Goal: Information Seeking & Learning: Learn about a topic

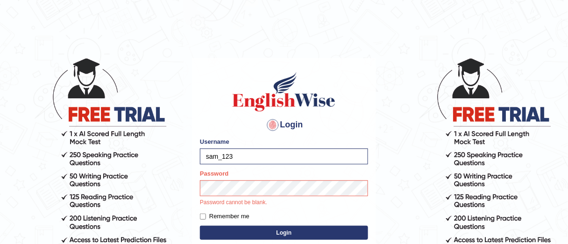
click at [255, 234] on button "Login" at bounding box center [284, 232] width 168 height 14
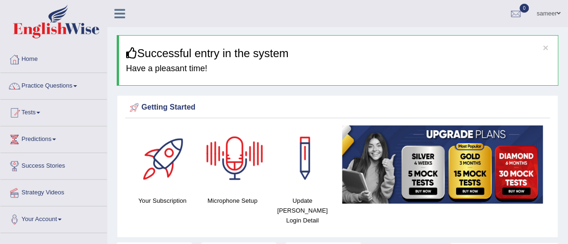
click at [230, 167] on div at bounding box center [234, 157] width 65 height 65
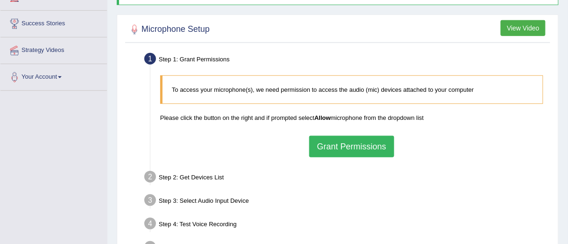
click at [334, 144] on button "Grant Permissions" at bounding box center [351, 147] width 85 height 22
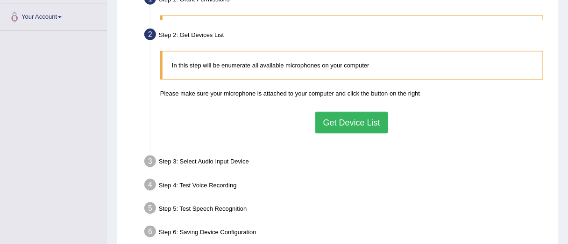
scroll to position [212, 0]
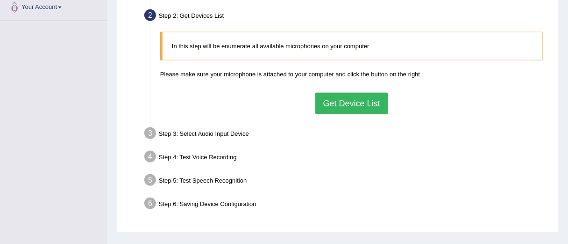
click at [336, 101] on button "Get Device List" at bounding box center [352, 104] width 73 height 22
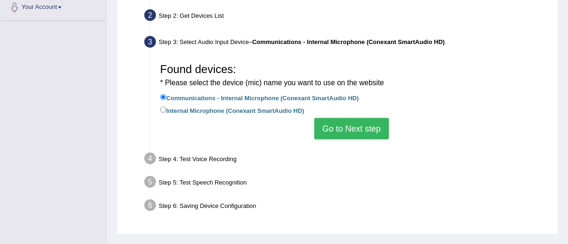
click at [348, 130] on button "Go to Next step" at bounding box center [352, 129] width 74 height 22
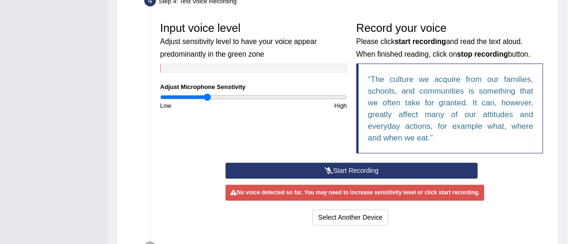
scroll to position [272, 0]
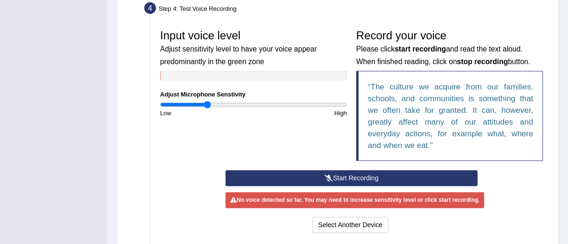
click at [322, 172] on button "Start Recording" at bounding box center [352, 178] width 252 height 16
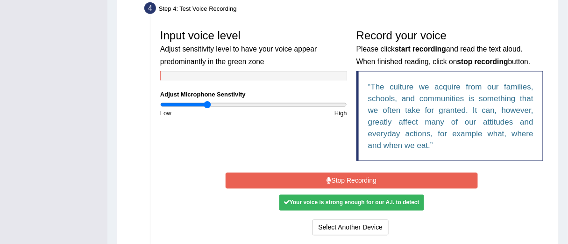
click at [322, 172] on button "Stop Recording" at bounding box center [352, 180] width 252 height 16
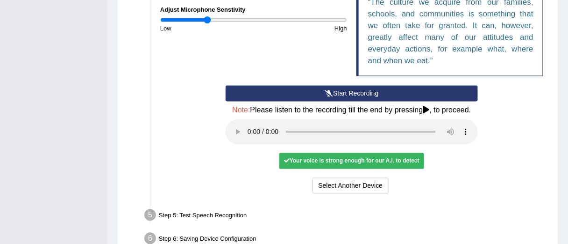
scroll to position [409, 0]
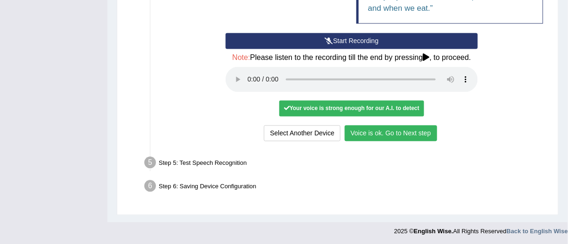
click at [381, 129] on button "Voice is ok. Go to Next step" at bounding box center [391, 133] width 93 height 16
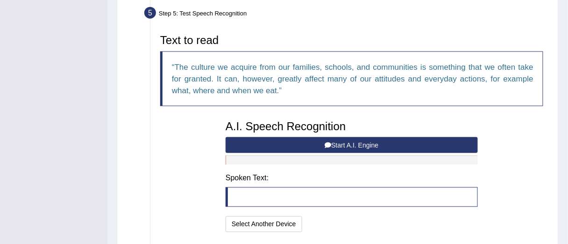
scroll to position [303, 0]
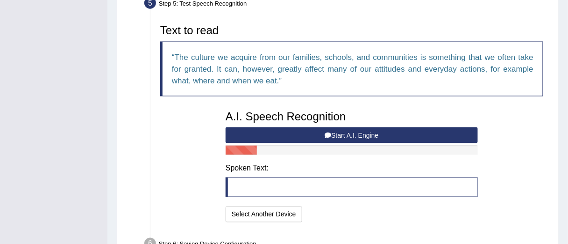
click at [318, 136] on button "Start A.I. Engine" at bounding box center [352, 135] width 252 height 16
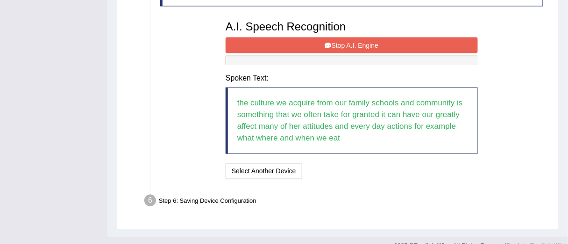
scroll to position [395, 0]
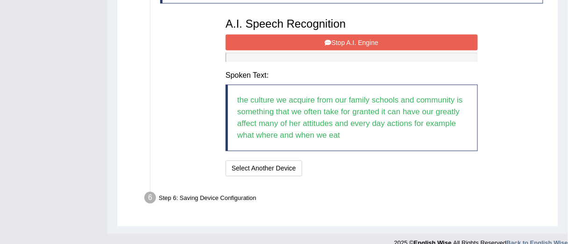
click at [348, 43] on button "Stop A.I. Engine" at bounding box center [352, 43] width 252 height 16
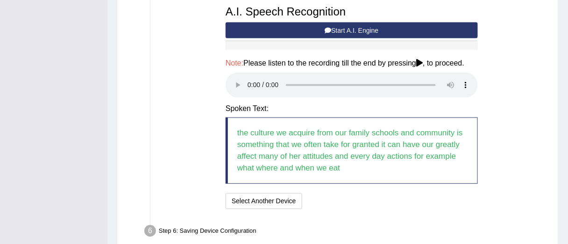
scroll to position [452, 0]
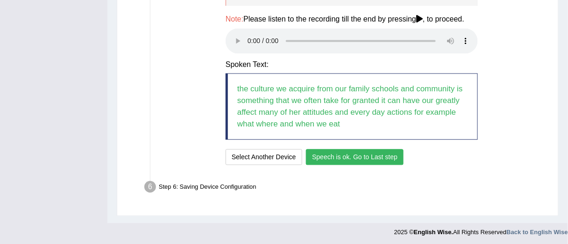
click at [340, 156] on button "Speech is ok. Go to Last step" at bounding box center [355, 157] width 98 height 16
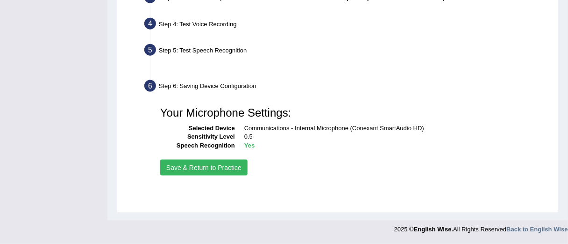
scroll to position [247, 0]
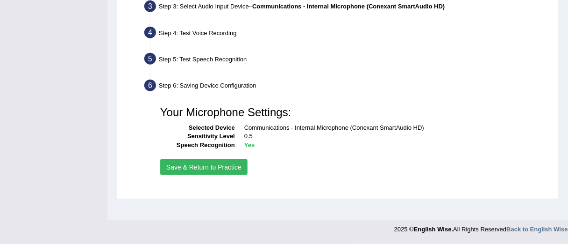
click at [232, 168] on button "Save & Return to Practice" at bounding box center [203, 167] width 87 height 16
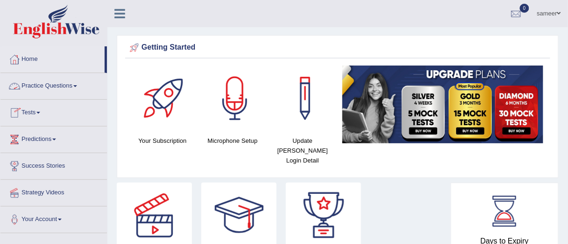
click at [77, 86] on span at bounding box center [75, 86] width 4 height 2
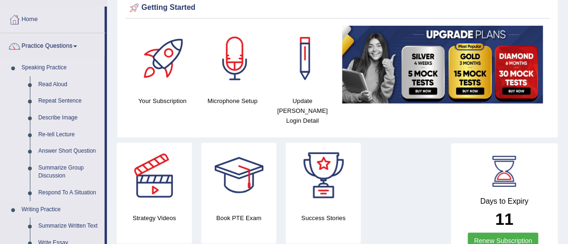
scroll to position [47, 0]
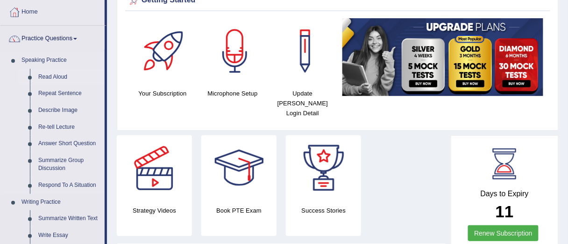
click at [50, 78] on link "Read Aloud" at bounding box center [69, 77] width 71 height 17
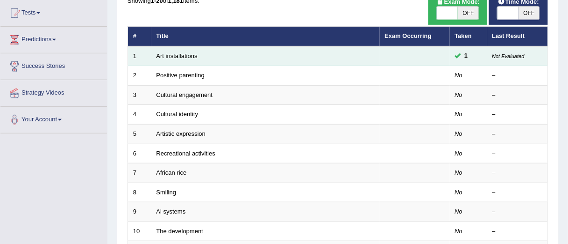
scroll to position [102, 0]
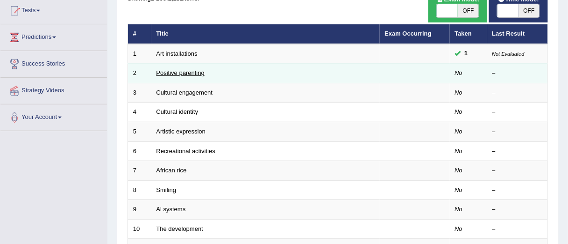
click at [172, 72] on link "Positive parenting" at bounding box center [181, 72] width 48 height 7
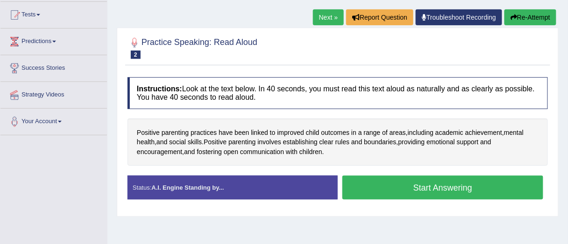
scroll to position [95, 0]
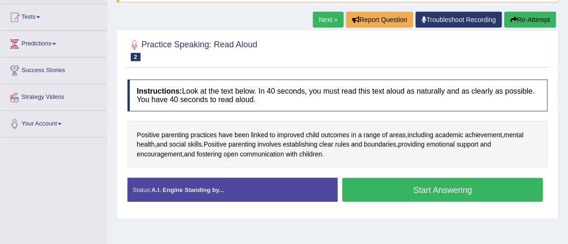
click at [417, 189] on button "Start Answering" at bounding box center [443, 190] width 201 height 24
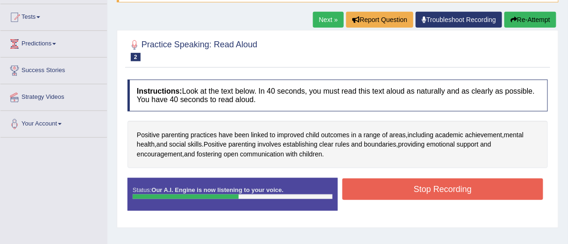
click at [458, 194] on button "Stop Recording" at bounding box center [443, 189] width 201 height 22
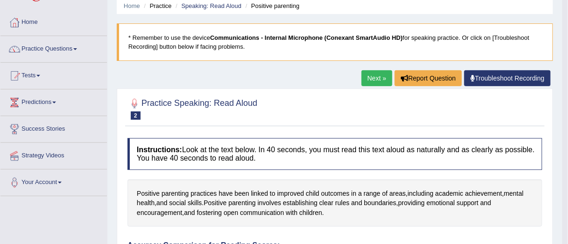
scroll to position [29, 0]
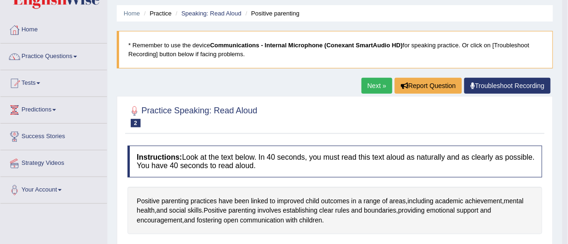
click at [369, 86] on link "Next »" at bounding box center [377, 86] width 31 height 16
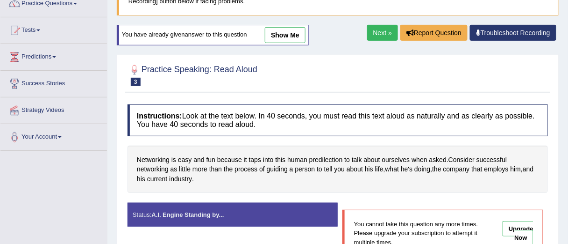
scroll to position [62, 0]
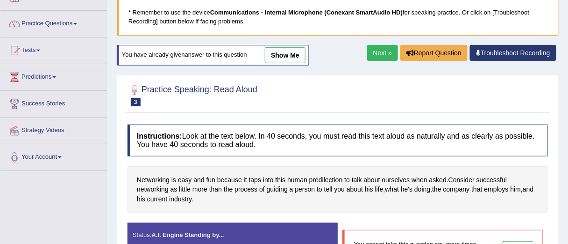
click at [390, 55] on link "Next »" at bounding box center [382, 53] width 31 height 16
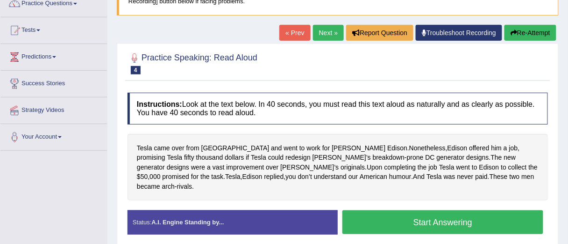
scroll to position [79, 0]
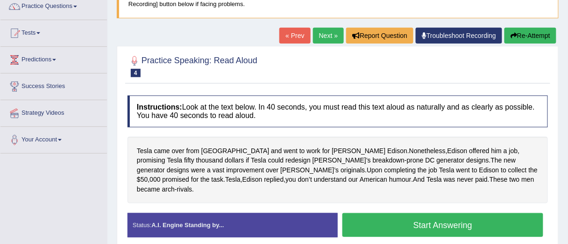
click at [328, 33] on link "Next »" at bounding box center [328, 36] width 31 height 16
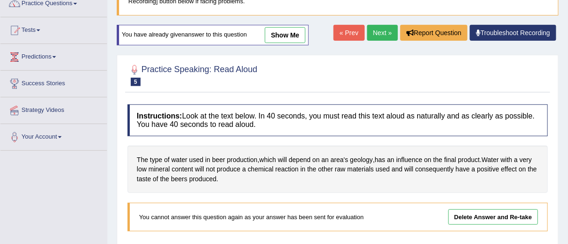
scroll to position [79, 0]
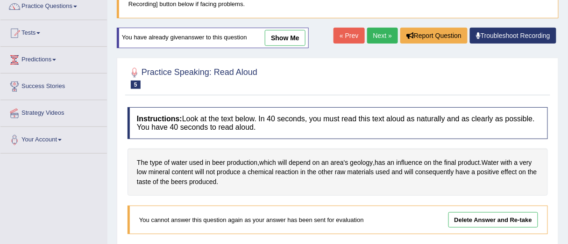
click at [388, 33] on link "Next »" at bounding box center [382, 36] width 31 height 16
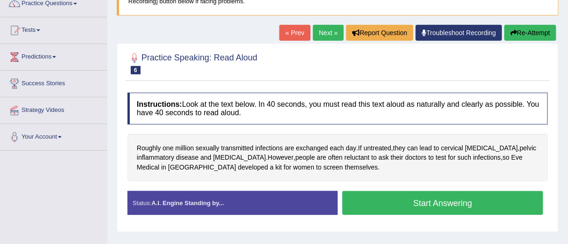
click at [389, 205] on button "Start Answering" at bounding box center [443, 203] width 201 height 24
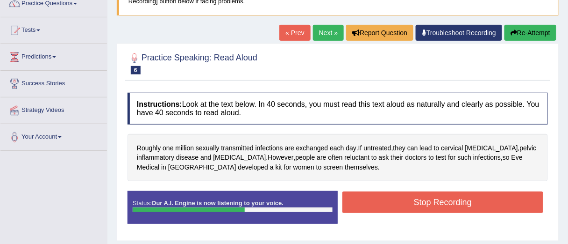
click at [378, 202] on button "Stop Recording" at bounding box center [443, 202] width 201 height 22
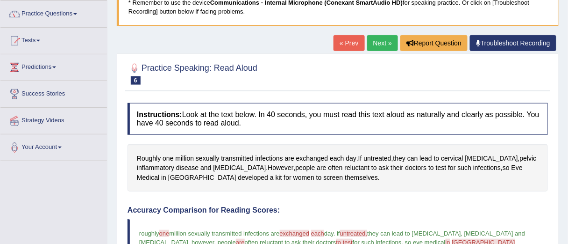
scroll to position [70, 0]
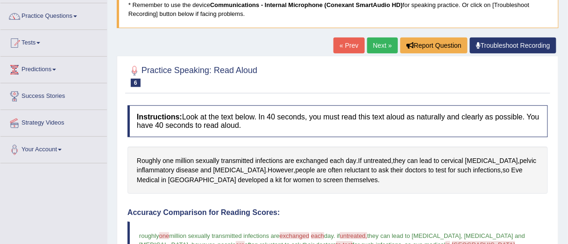
click at [381, 41] on link "Next »" at bounding box center [382, 45] width 31 height 16
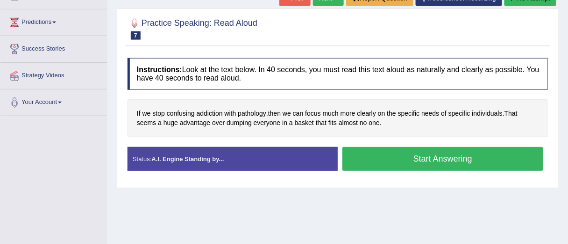
scroll to position [115, 0]
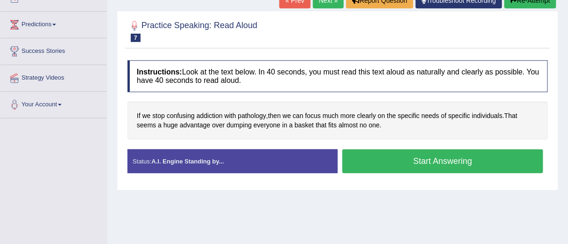
click at [428, 166] on button "Start Answering" at bounding box center [443, 161] width 201 height 24
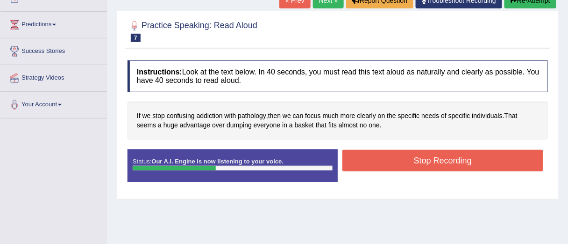
click at [391, 157] on button "Stop Recording" at bounding box center [443, 161] width 201 height 22
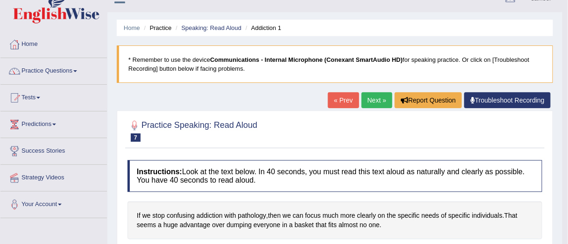
scroll to position [13, 0]
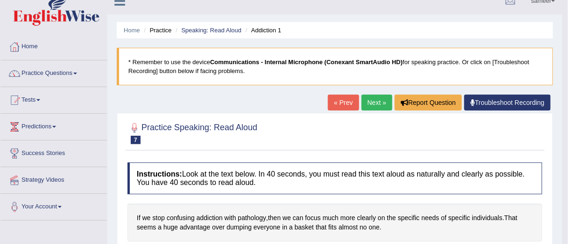
click at [374, 102] on link "Next »" at bounding box center [377, 102] width 31 height 16
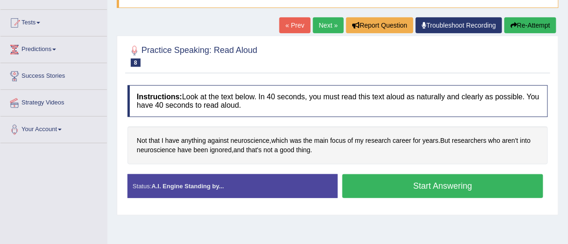
scroll to position [94, 0]
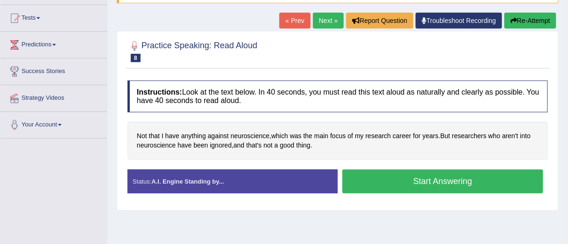
click at [381, 177] on button "Start Answering" at bounding box center [443, 181] width 201 height 24
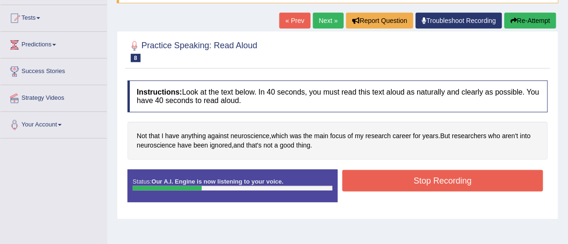
click at [388, 175] on button "Stop Recording" at bounding box center [443, 181] width 201 height 22
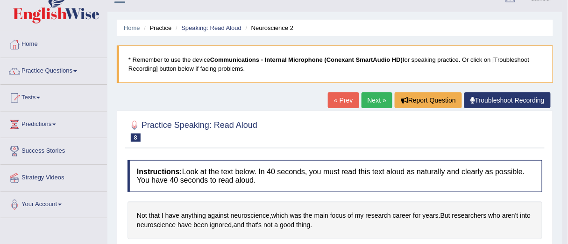
scroll to position [0, 0]
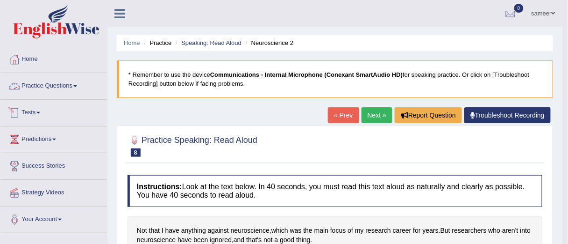
click at [75, 81] on link "Practice Questions" at bounding box center [53, 84] width 107 height 23
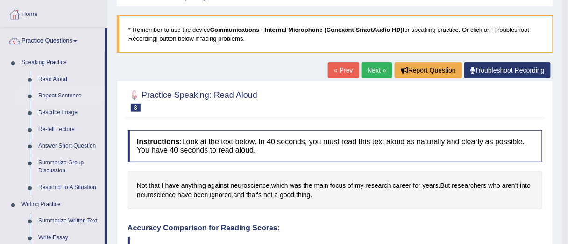
scroll to position [50, 0]
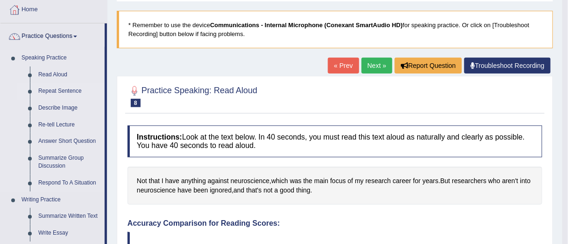
click at [63, 91] on link "Repeat Sentence" at bounding box center [69, 91] width 71 height 17
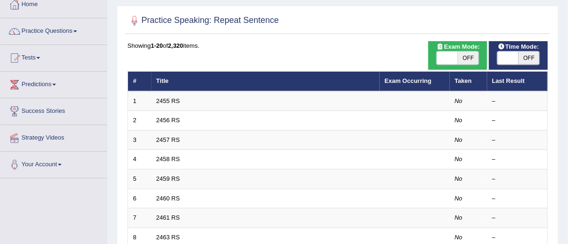
scroll to position [57, 0]
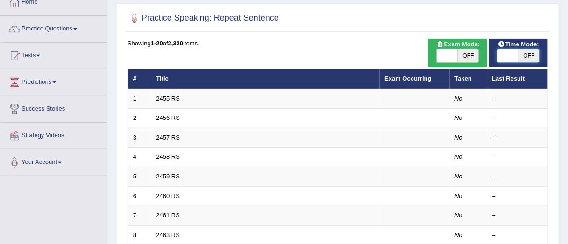
click at [516, 54] on span at bounding box center [508, 55] width 21 height 13
checkbox input "true"
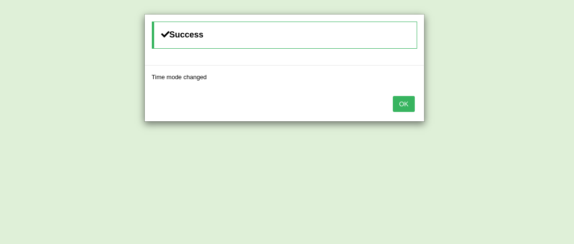
click at [403, 97] on button "OK" at bounding box center [404, 104] width 22 height 16
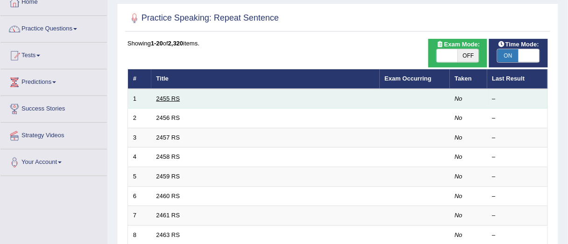
click at [169, 97] on link "2455 RS" at bounding box center [169, 98] width 24 height 7
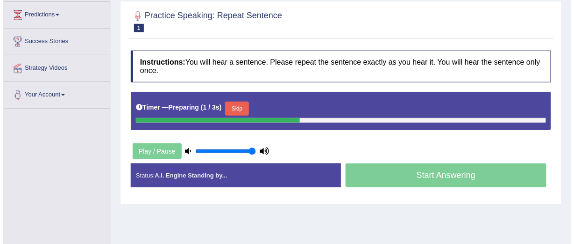
scroll to position [120, 0]
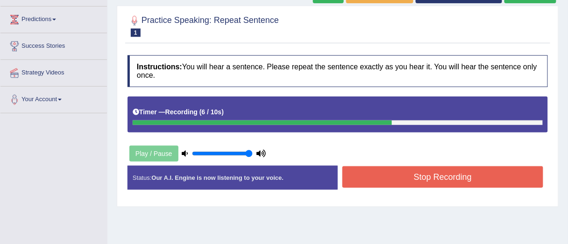
click at [398, 172] on button "Stop Recording" at bounding box center [443, 177] width 201 height 22
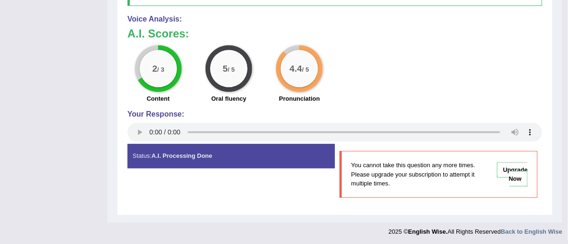
scroll to position [0, 0]
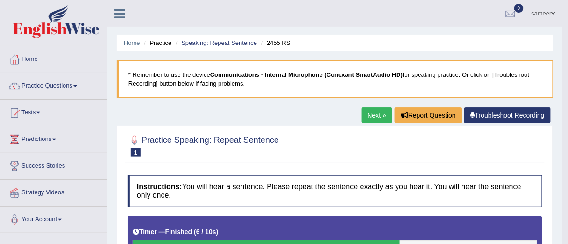
click at [374, 114] on link "Next »" at bounding box center [377, 115] width 31 height 16
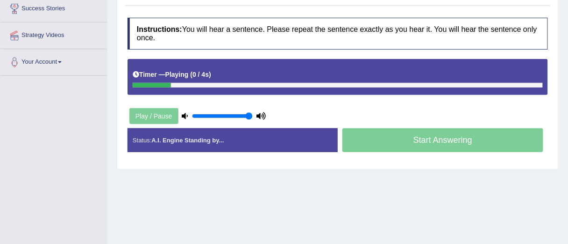
scroll to position [144, 0]
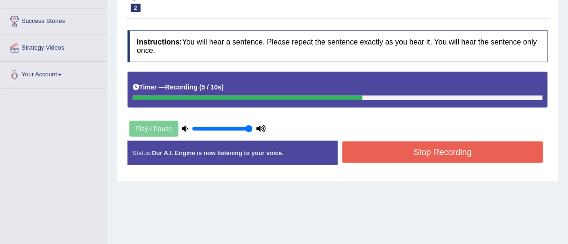
click at [388, 152] on button "Stop Recording" at bounding box center [443, 152] width 201 height 22
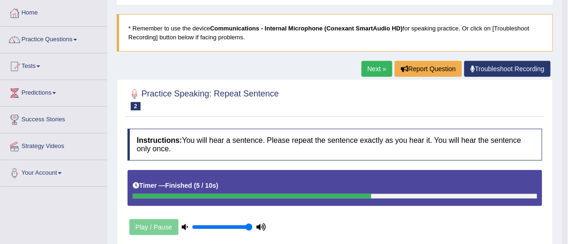
scroll to position [39, 0]
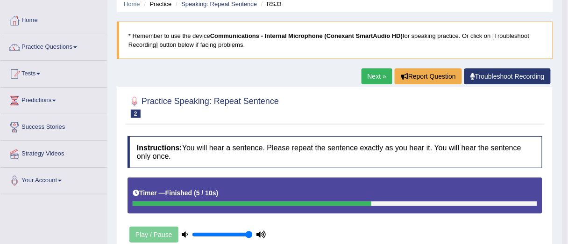
click at [376, 74] on link "Next »" at bounding box center [377, 76] width 31 height 16
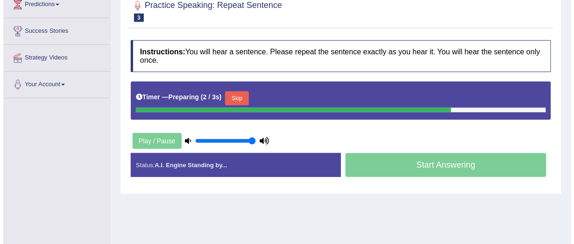
scroll to position [137, 0]
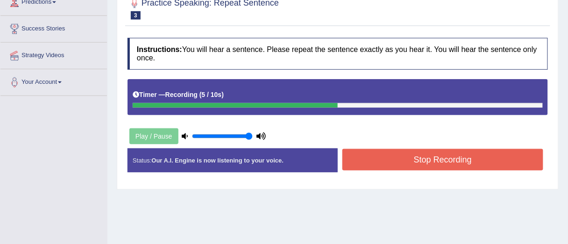
click at [376, 163] on button "Stop Recording" at bounding box center [443, 160] width 201 height 22
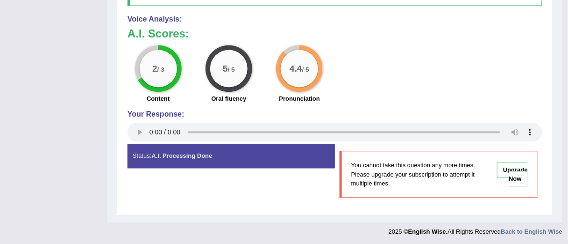
scroll to position [0, 0]
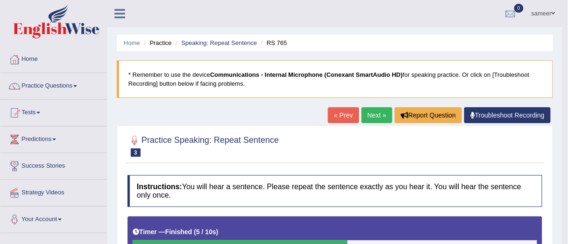
click at [368, 110] on link "Next »" at bounding box center [377, 115] width 31 height 16
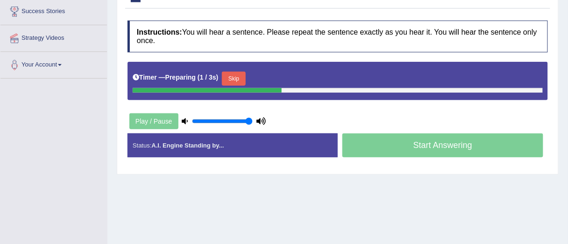
scroll to position [152, 0]
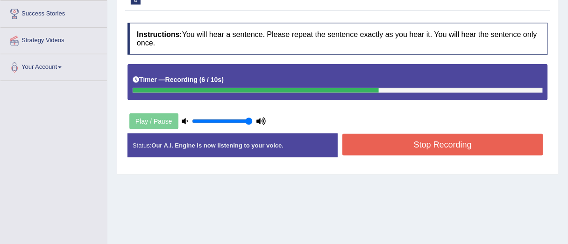
click at [422, 145] on button "Stop Recording" at bounding box center [443, 145] width 201 height 22
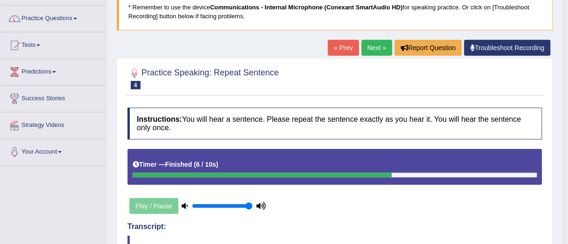
scroll to position [60, 0]
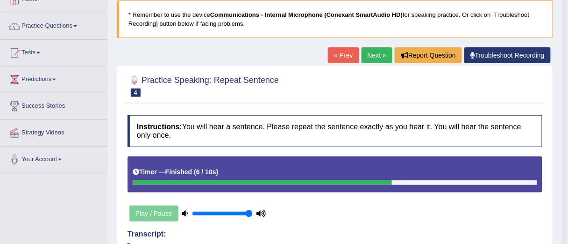
click at [372, 57] on link "Next »" at bounding box center [377, 55] width 31 height 16
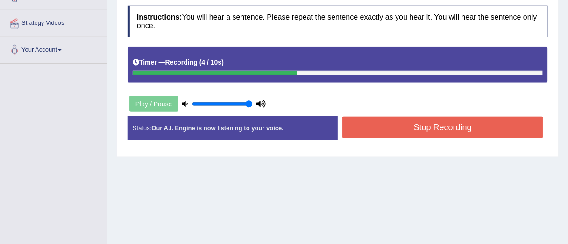
click at [392, 120] on button "Stop Recording" at bounding box center [443, 127] width 201 height 22
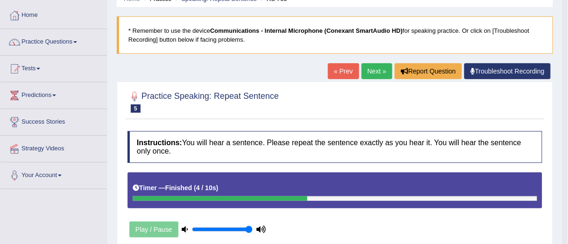
scroll to position [39, 0]
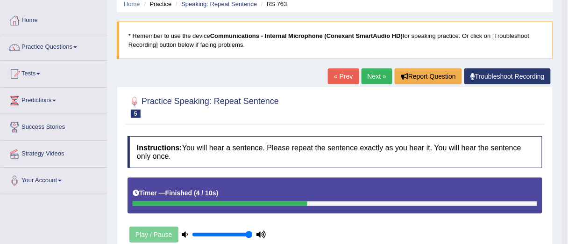
click at [380, 77] on link "Next »" at bounding box center [377, 76] width 31 height 16
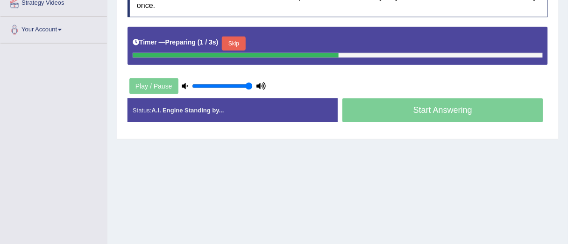
scroll to position [187, 0]
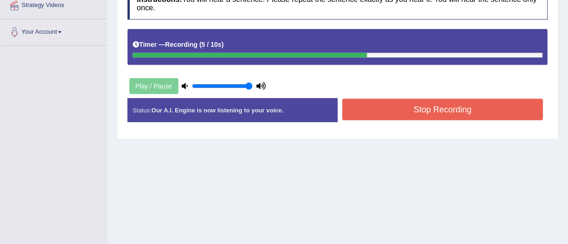
click at [374, 110] on button "Stop Recording" at bounding box center [443, 110] width 201 height 22
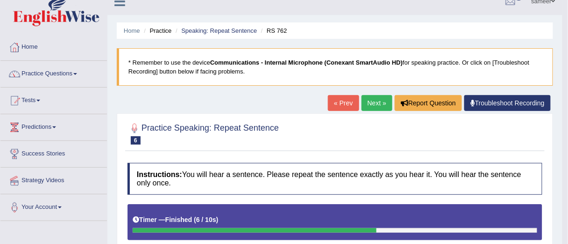
scroll to position [10, 0]
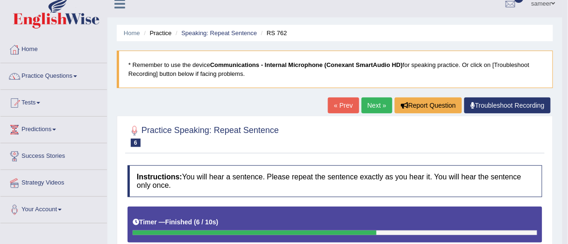
click at [374, 113] on div "« Prev Next » Report Question Troubleshoot Recording" at bounding box center [440, 106] width 225 height 18
click at [375, 108] on link "Next »" at bounding box center [377, 105] width 31 height 16
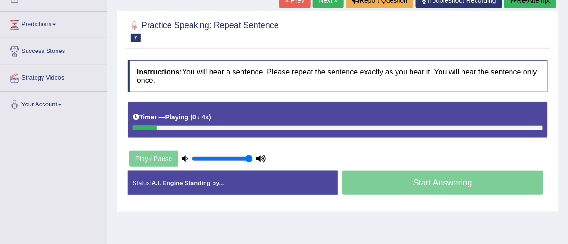
scroll to position [107, 0]
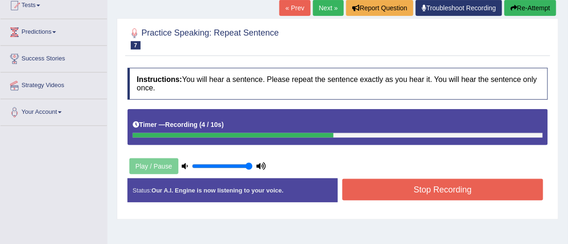
click at [365, 184] on button "Stop Recording" at bounding box center [443, 190] width 201 height 22
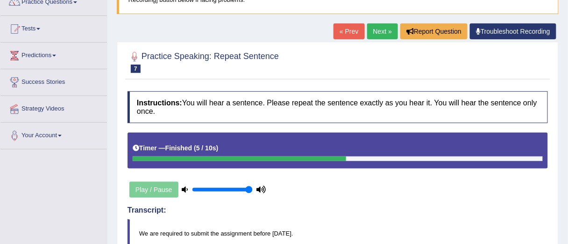
scroll to position [81, 0]
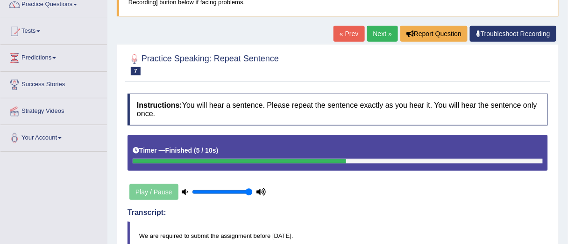
click at [381, 36] on link "Next »" at bounding box center [382, 34] width 31 height 16
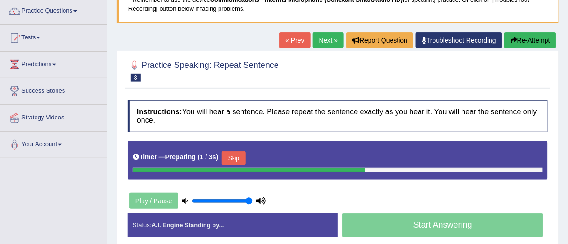
scroll to position [77, 0]
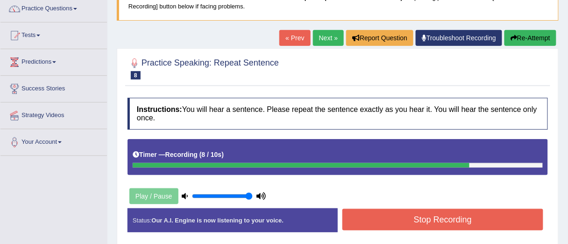
click at [413, 223] on button "Stop Recording" at bounding box center [443, 219] width 201 height 22
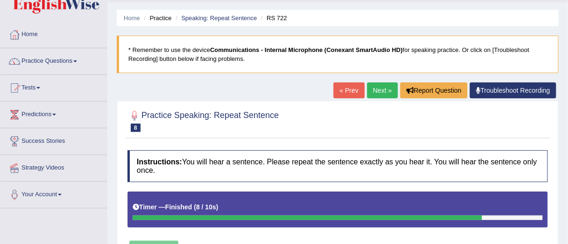
scroll to position [0, 0]
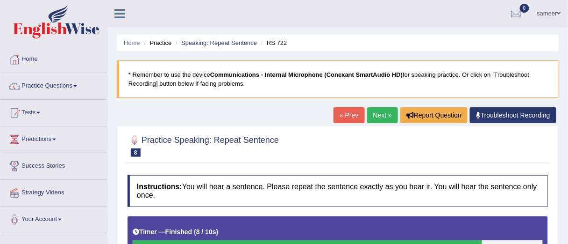
click at [384, 115] on link "Next »" at bounding box center [382, 115] width 31 height 16
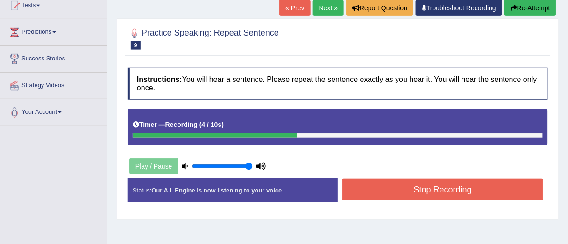
click at [430, 196] on button "Stop Recording" at bounding box center [443, 190] width 201 height 22
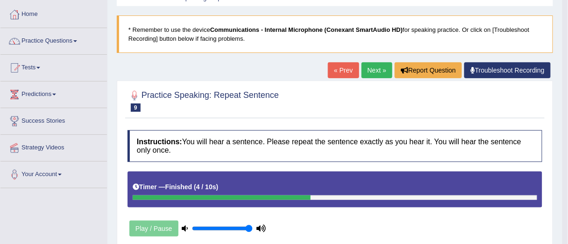
scroll to position [40, 0]
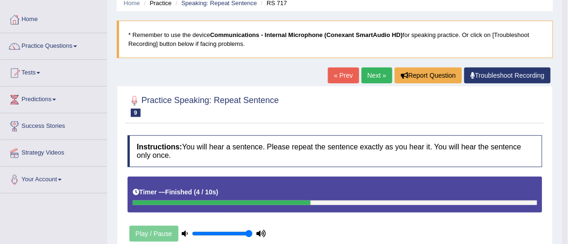
click at [377, 77] on link "Next »" at bounding box center [377, 75] width 31 height 16
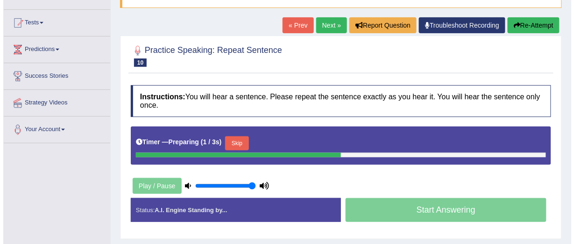
scroll to position [92, 0]
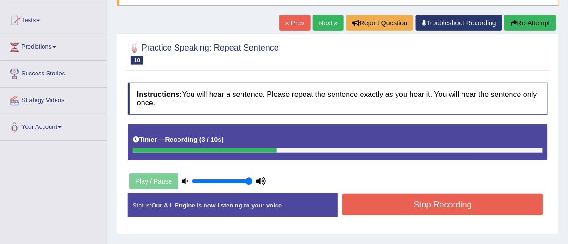
click at [436, 209] on button "Stop Recording" at bounding box center [443, 205] width 201 height 22
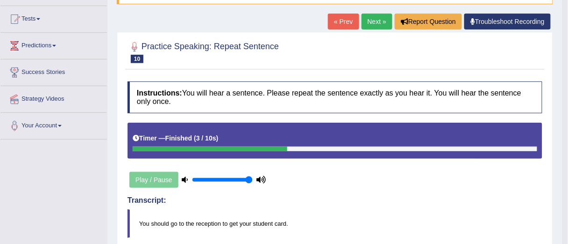
scroll to position [0, 0]
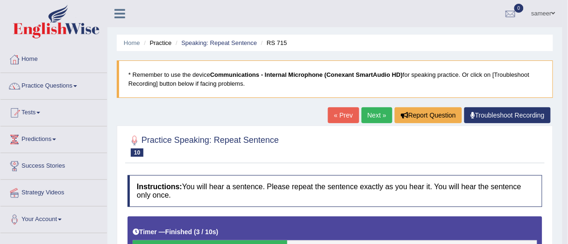
click at [378, 115] on link "Next »" at bounding box center [377, 115] width 31 height 16
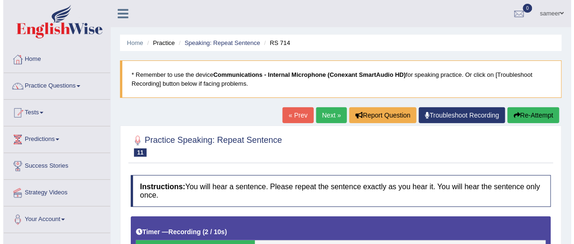
scroll to position [100, 0]
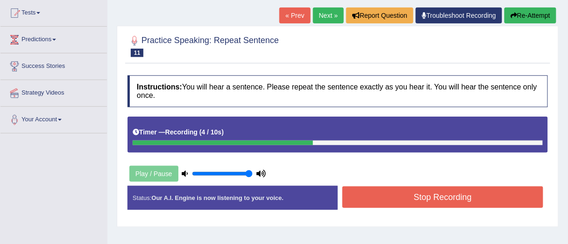
click at [372, 189] on button "Stop Recording" at bounding box center [443, 197] width 201 height 22
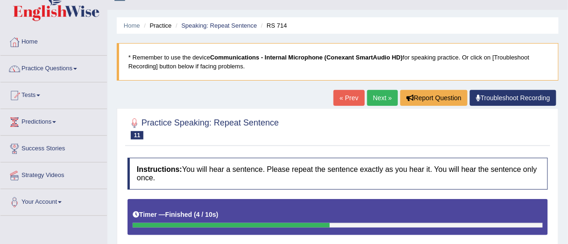
scroll to position [15, 0]
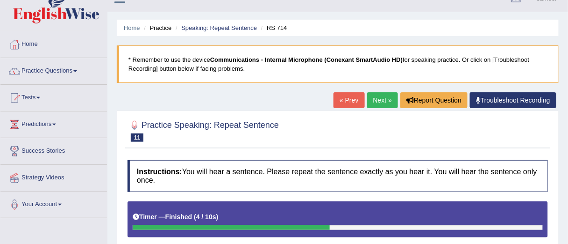
click at [381, 99] on link "Next »" at bounding box center [382, 100] width 31 height 16
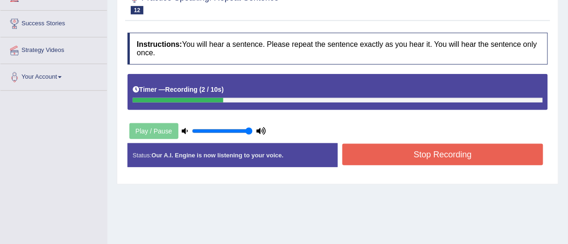
click at [417, 159] on button "Stop Recording" at bounding box center [443, 155] width 201 height 22
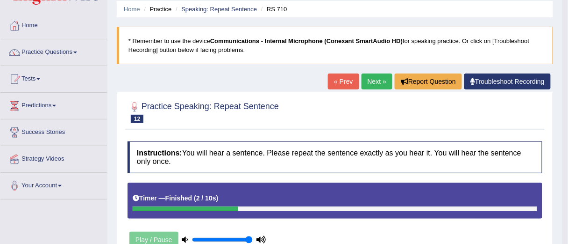
scroll to position [29, 0]
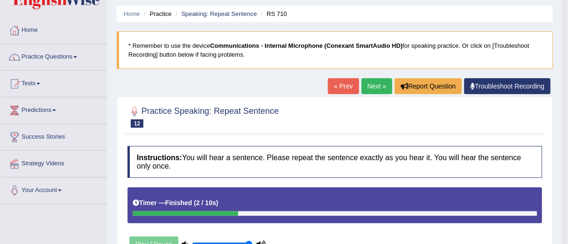
click at [376, 82] on link "Next »" at bounding box center [377, 86] width 31 height 16
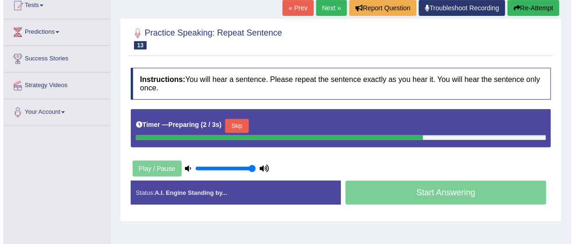
scroll to position [112, 0]
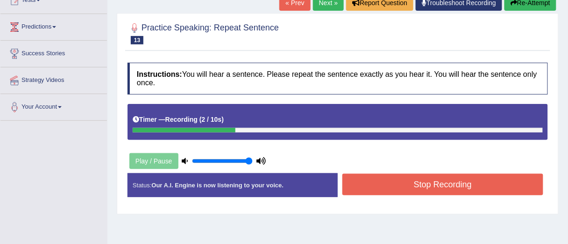
click at [425, 187] on button "Stop Recording" at bounding box center [443, 184] width 201 height 22
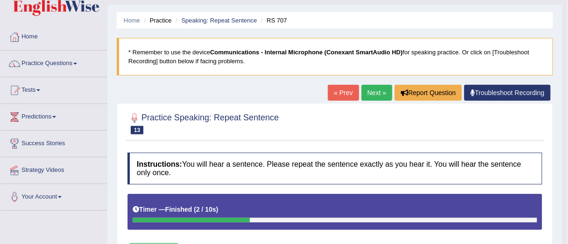
scroll to position [0, 0]
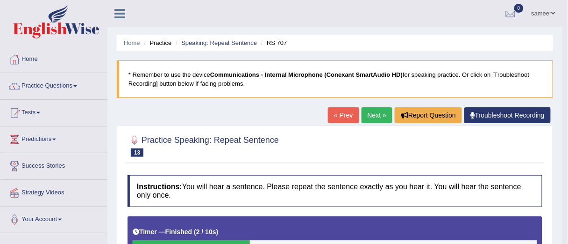
click at [380, 117] on link "Next »" at bounding box center [377, 115] width 31 height 16
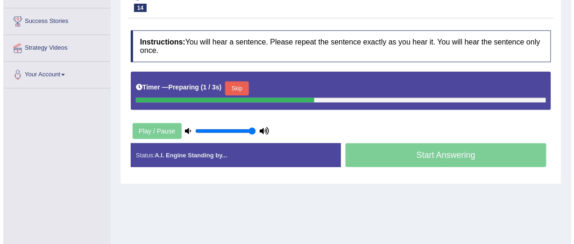
scroll to position [142, 0]
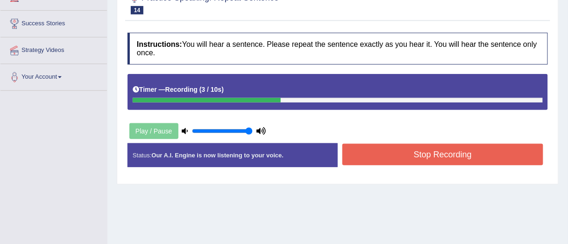
click at [420, 158] on button "Stop Recording" at bounding box center [443, 155] width 201 height 22
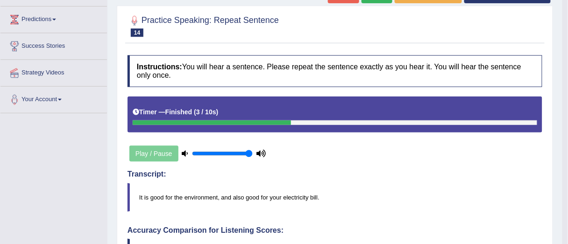
scroll to position [105, 0]
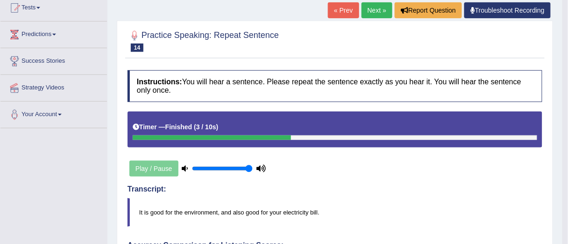
click at [376, 14] on link "Next »" at bounding box center [377, 10] width 31 height 16
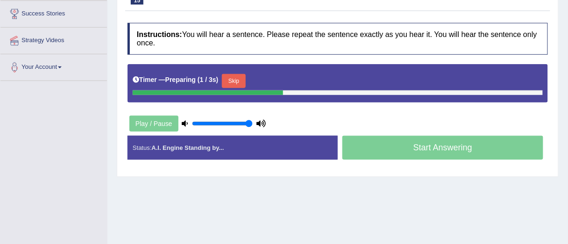
scroll to position [150, 0]
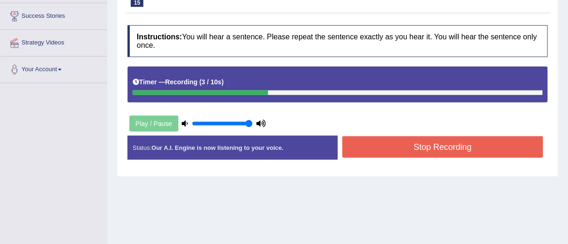
click at [385, 153] on button "Stop Recording" at bounding box center [443, 147] width 201 height 22
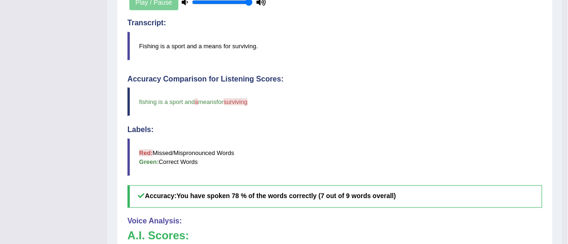
scroll to position [0, 0]
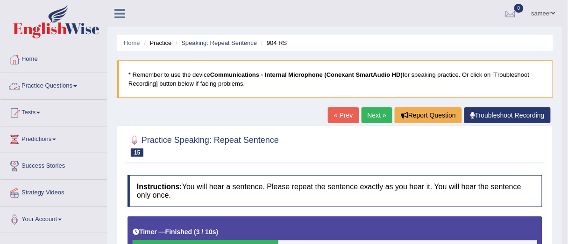
click at [73, 84] on link "Practice Questions" at bounding box center [53, 84] width 107 height 23
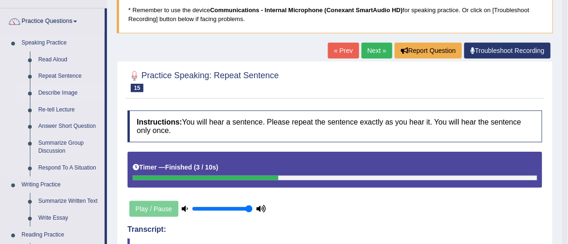
scroll to position [75, 0]
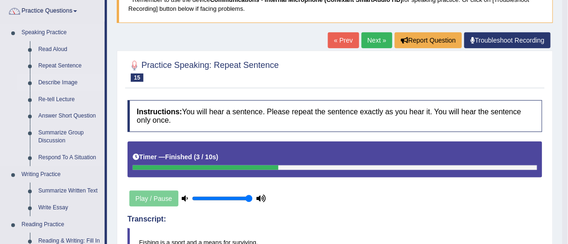
click at [56, 81] on link "Describe Image" at bounding box center [69, 82] width 71 height 17
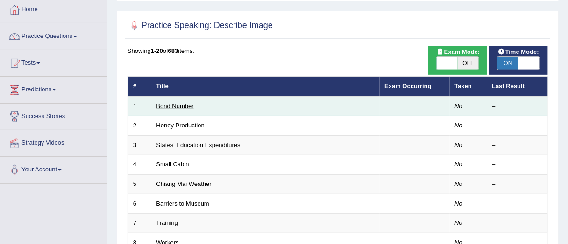
click at [173, 104] on link "Bond Number" at bounding box center [175, 105] width 37 height 7
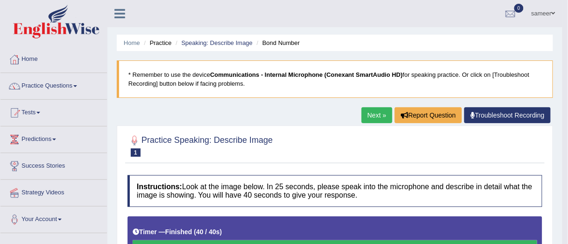
click at [371, 114] on link "Next »" at bounding box center [377, 115] width 31 height 16
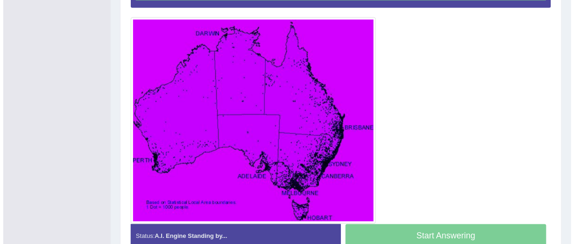
scroll to position [242, 0]
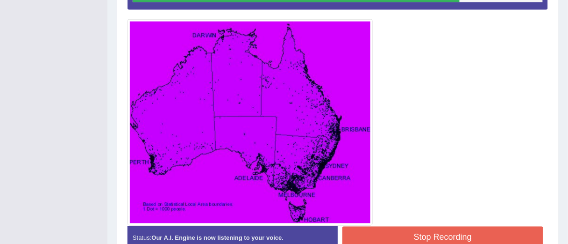
click at [425, 235] on button "Stop Recording" at bounding box center [443, 237] width 201 height 22
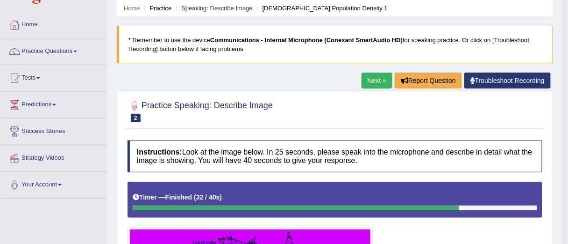
scroll to position [32, 0]
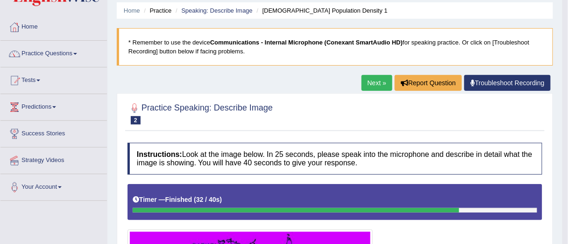
click at [372, 87] on link "Next »" at bounding box center [377, 83] width 31 height 16
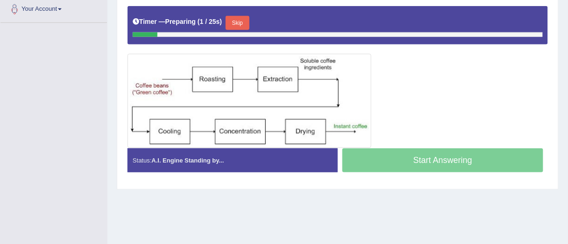
scroll to position [185, 0]
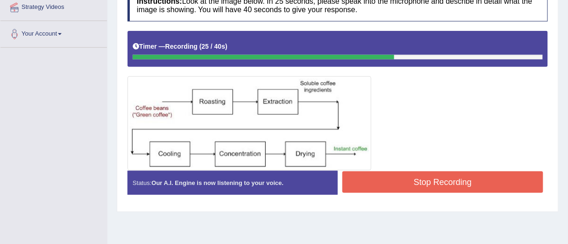
click at [426, 186] on button "Stop Recording" at bounding box center [443, 182] width 201 height 22
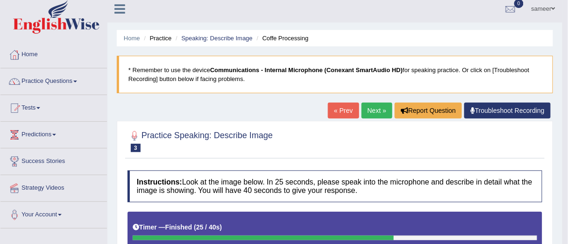
scroll to position [0, 0]
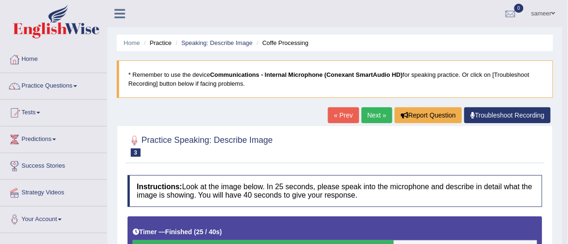
click at [379, 115] on link "Next »" at bounding box center [377, 115] width 31 height 16
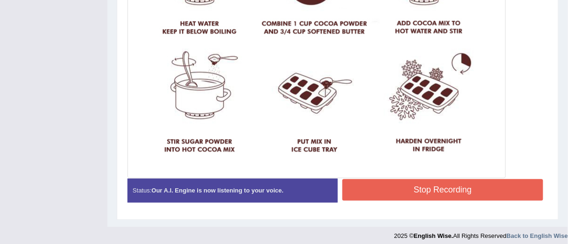
scroll to position [400, 0]
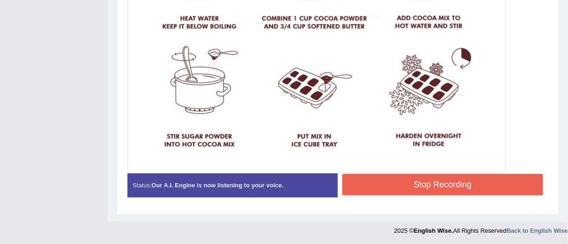
click at [408, 179] on button "Stop Recording" at bounding box center [443, 185] width 201 height 22
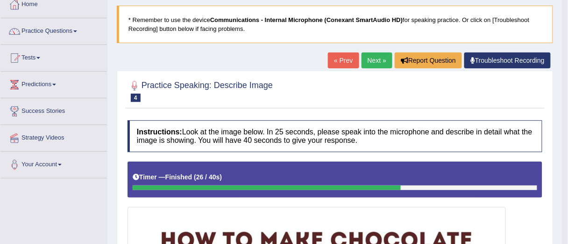
scroll to position [25, 0]
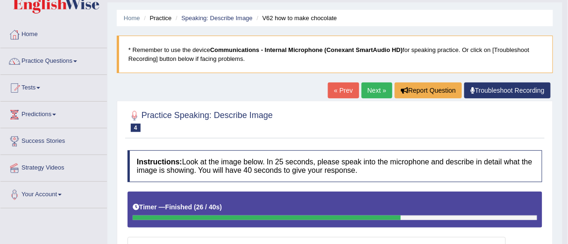
click at [375, 92] on link "Next »" at bounding box center [377, 90] width 31 height 16
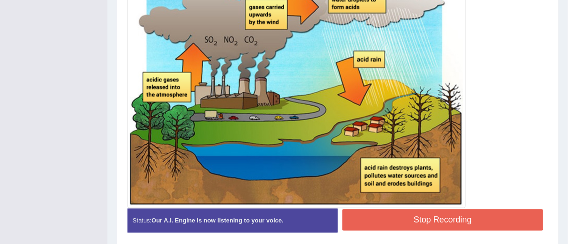
scroll to position [296, 0]
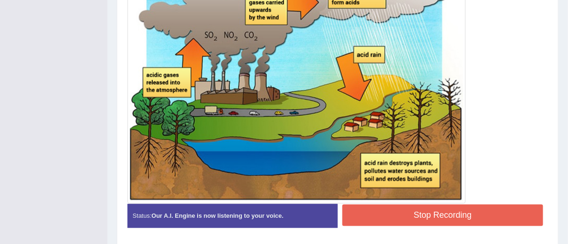
click at [447, 220] on button "Stop Recording" at bounding box center [443, 215] width 201 height 22
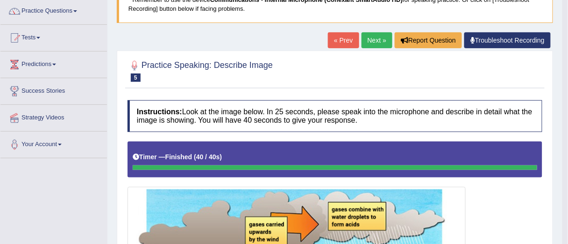
scroll to position [72, 0]
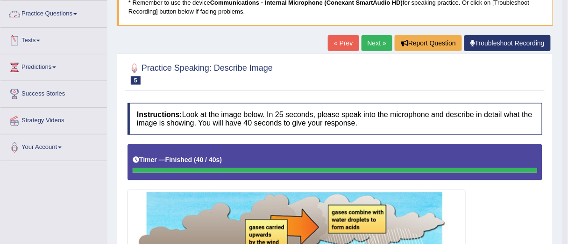
click at [77, 13] on span at bounding box center [75, 14] width 4 height 2
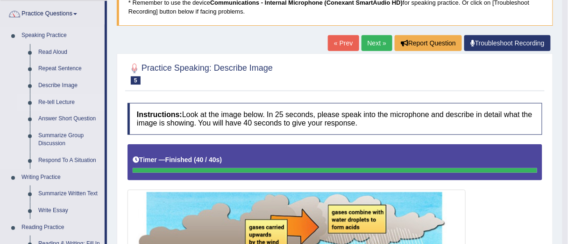
click at [51, 103] on link "Re-tell Lecture" at bounding box center [69, 102] width 71 height 17
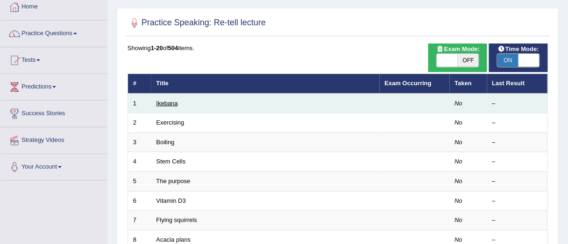
click at [163, 103] on link "Ikebana" at bounding box center [168, 103] width 22 height 7
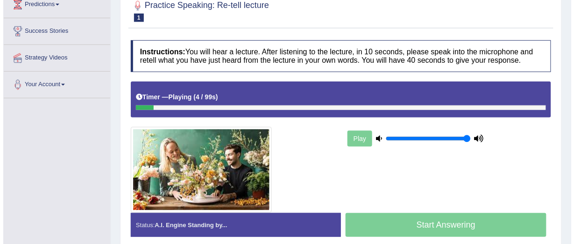
scroll to position [137, 0]
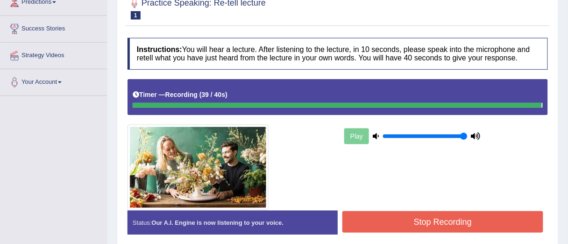
click at [389, 225] on div "Instructions: You will hear a lecture. After listening to the lecture, in 10 se…" at bounding box center [337, 139] width 425 height 213
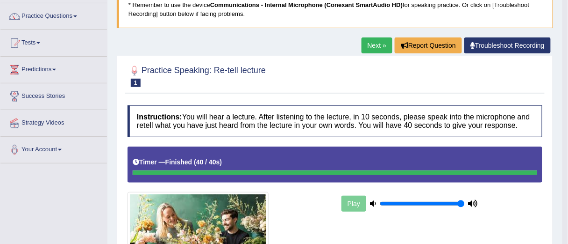
scroll to position [67, 0]
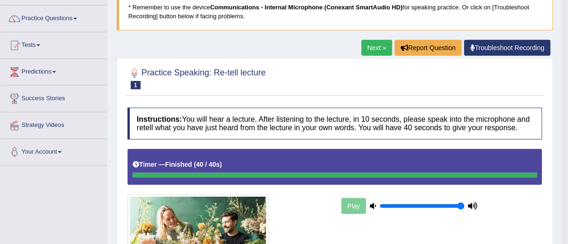
click at [376, 49] on link "Next »" at bounding box center [377, 48] width 31 height 16
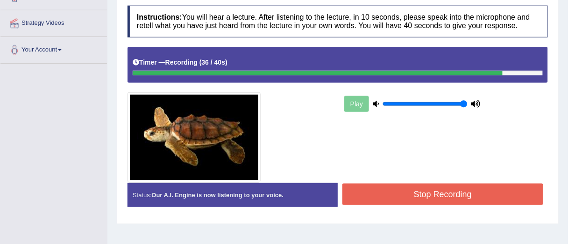
click at [404, 188] on button "Stop Recording" at bounding box center [443, 194] width 201 height 22
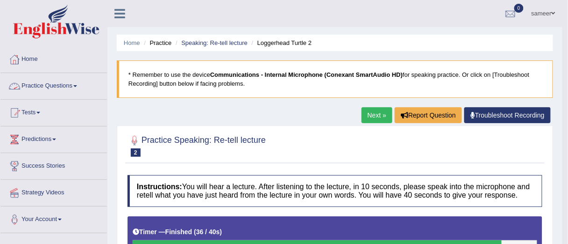
click at [79, 86] on link "Practice Questions" at bounding box center [53, 84] width 107 height 23
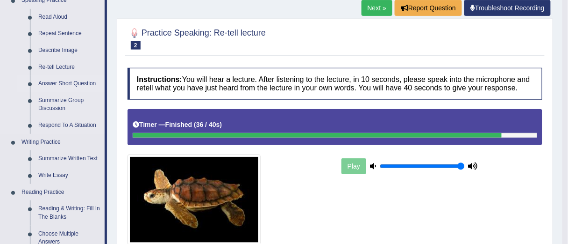
scroll to position [102, 0]
